Goal: Information Seeking & Learning: Find specific fact

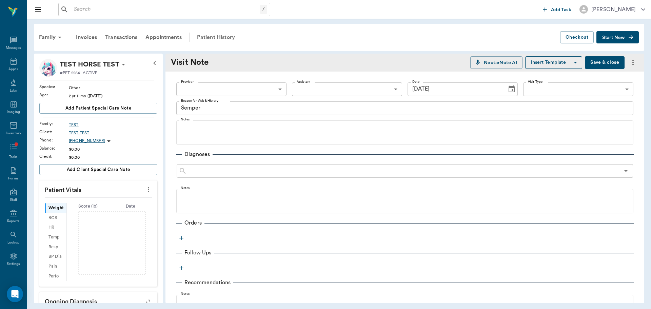
click at [222, 32] on div "Patient History" at bounding box center [216, 37] width 46 height 16
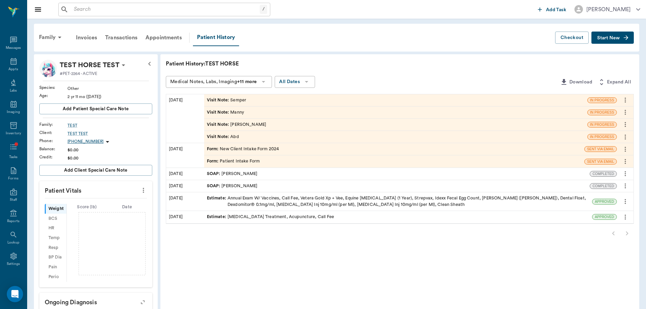
click at [256, 128] on div "Visit Note : [PERSON_NAME]" at bounding box center [395, 125] width 383 height 12
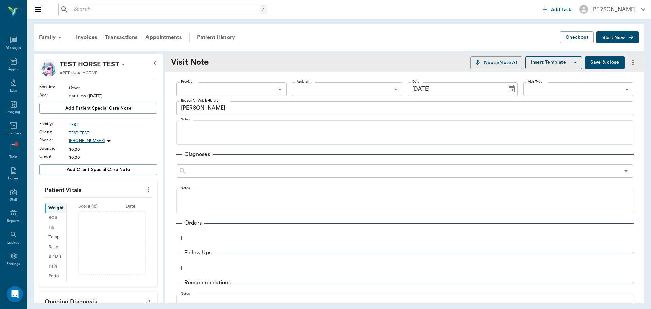
type input "[DATE]"
type textarea "[PERSON_NAME]"
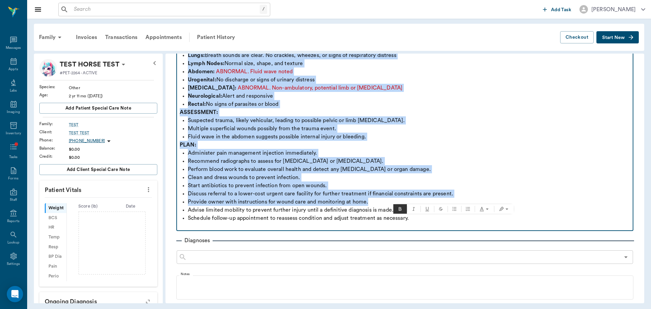
scroll to position [170, 0]
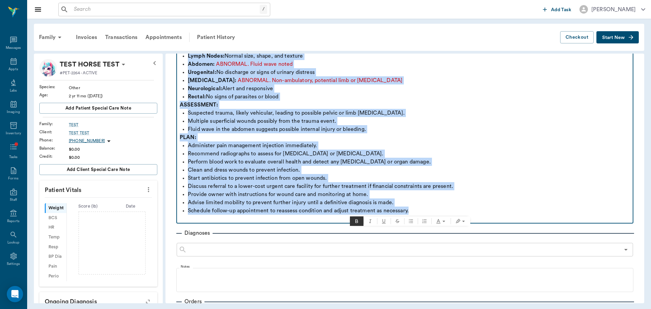
drag, startPoint x: 180, startPoint y: 128, endPoint x: 522, endPoint y: 212, distance: 352.1
click at [522, 212] on div "SUBJECTIVE: Angelize, a [DEMOGRAPHIC_DATA] [DEMOGRAPHIC_DATA] pit bull, present…" at bounding box center [405, 88] width 450 height 269
copy div "SUBJECTIVE: Angelize, a [DEMOGRAPHIC_DATA] [DEMOGRAPHIC_DATA] pit bull, present…"
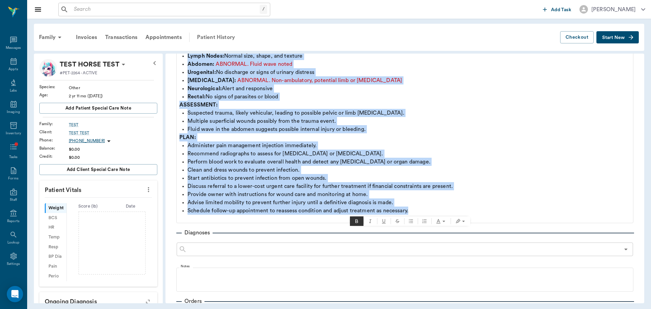
click at [215, 35] on div "Patient History" at bounding box center [216, 37] width 46 height 16
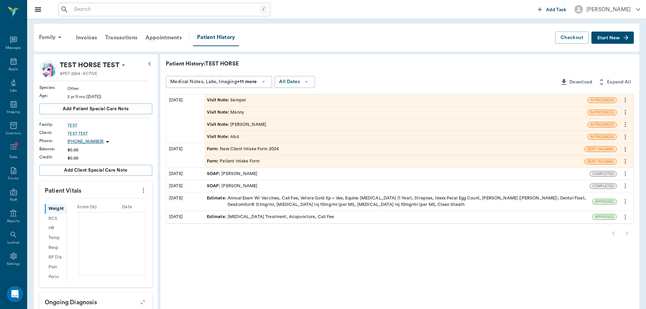
click at [236, 110] on div "Visit Note : [PERSON_NAME]" at bounding box center [225, 112] width 37 height 6
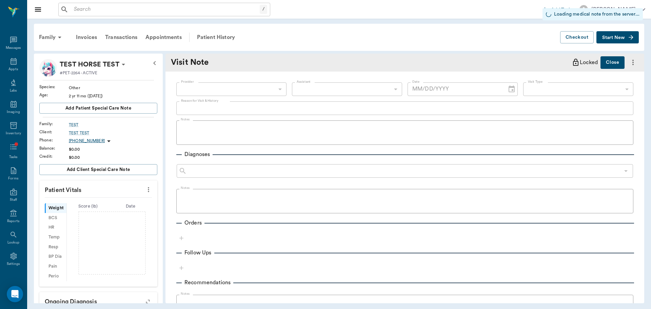
type input "[DATE]"
type textarea "Manny"
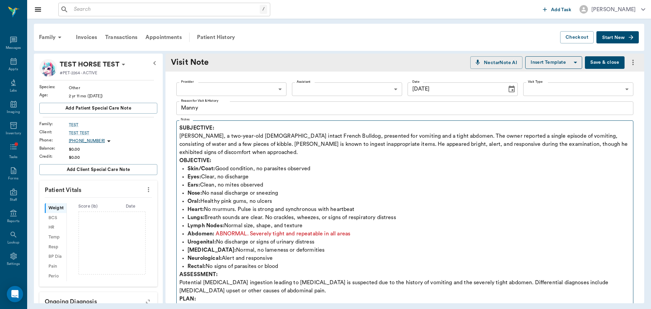
drag, startPoint x: 178, startPoint y: 128, endPoint x: 222, endPoint y: 134, distance: 43.9
click at [222, 134] on fieldset "Notes SUBJECTIVE: [PERSON_NAME], a two-year-old [DEMOGRAPHIC_DATA] intact Frenc…" at bounding box center [404, 231] width 457 height 226
click at [184, 135] on p "SUBJECTIVE: [PERSON_NAME], a two-year-old [DEMOGRAPHIC_DATA] intact French Bull…" at bounding box center [405, 140] width 450 height 33
click at [188, 134] on p "SUBJECTIVE: [PERSON_NAME], a two-year-old [DEMOGRAPHIC_DATA] intact French Bull…" at bounding box center [405, 140] width 450 height 33
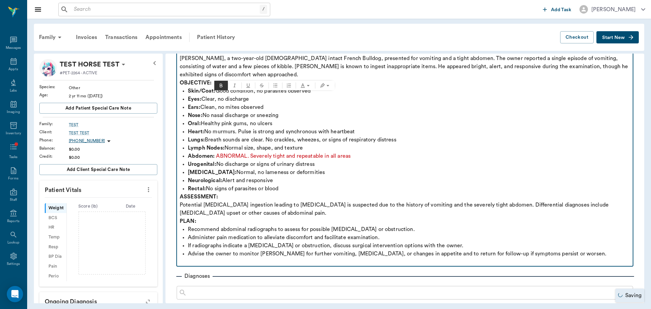
scroll to position [136, 0]
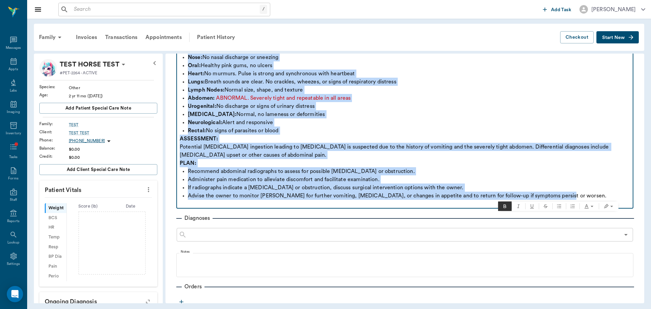
drag, startPoint x: 179, startPoint y: 127, endPoint x: 593, endPoint y: 198, distance: 419.4
click at [593, 198] on fieldset "Notes SUBJECTIVE: [PERSON_NAME], a two-year-old [DEMOGRAPHIC_DATA] intact Frenc…" at bounding box center [404, 95] width 457 height 227
copy div "SUBJECTIVE: [PERSON_NAME], a two-year-old [DEMOGRAPHIC_DATA] intact French Bull…"
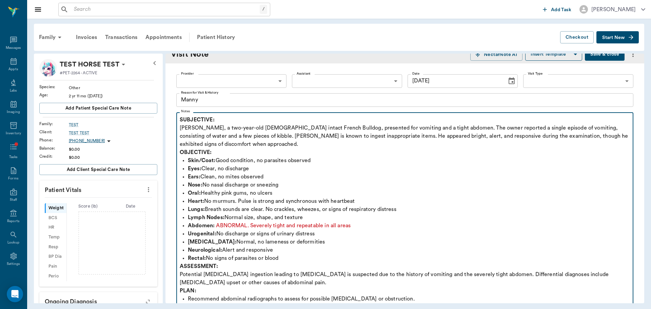
scroll to position [0, 0]
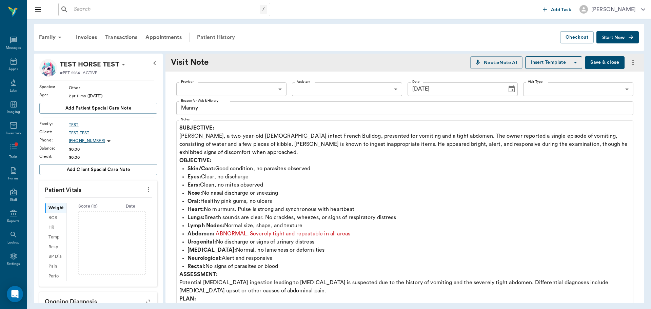
click at [229, 40] on div "Patient History" at bounding box center [216, 37] width 46 height 16
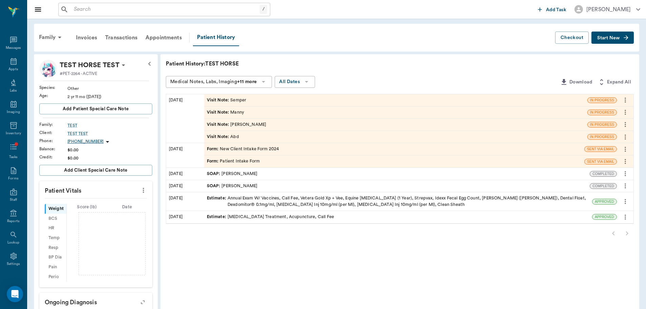
click at [246, 137] on div "Visit Note : Abd" at bounding box center [395, 137] width 383 height 12
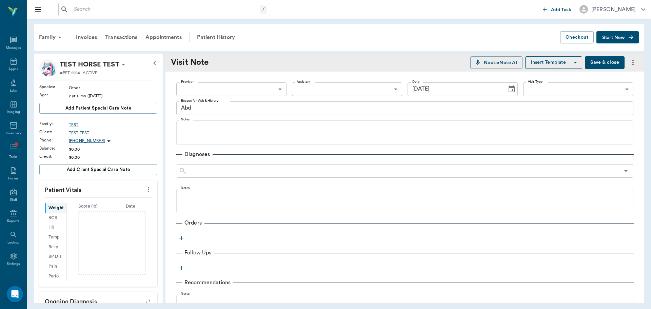
type input "[DATE]"
type textarea "Abd"
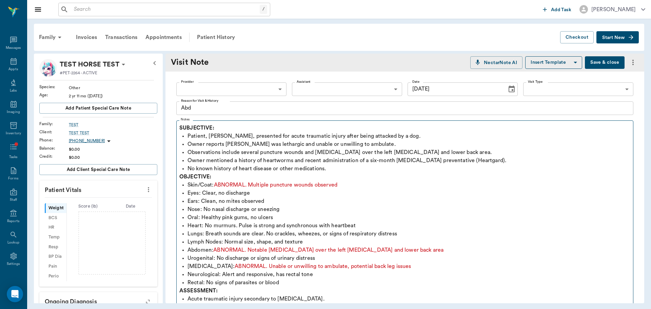
click at [179, 128] on fieldset "Notes SUBJECTIVE: Patient, [PERSON_NAME], presented for acute traumatic injury …" at bounding box center [404, 259] width 457 height 283
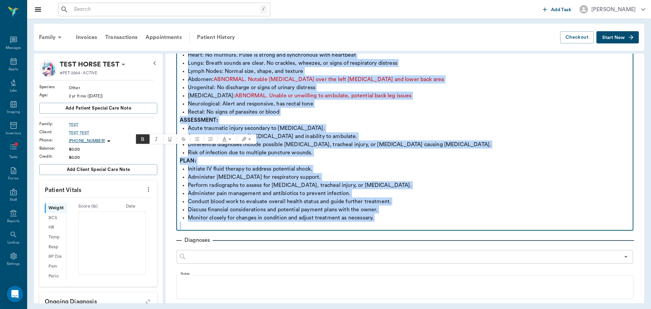
scroll to position [237, 0]
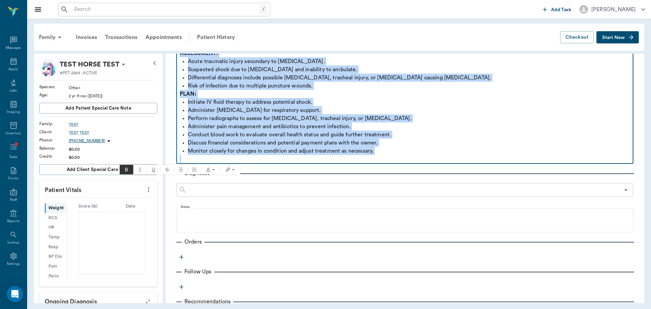
drag, startPoint x: 180, startPoint y: 127, endPoint x: 509, endPoint y: 157, distance: 330.3
click at [509, 157] on div "SUBJECTIVE: Patient, [PERSON_NAME], presented for acute traumatic injury after …" at bounding box center [405, 24] width 450 height 277
copy div "SUBJECTIVE: Patient, [PERSON_NAME], presented for acute traumatic injury after …"
